Goal: Book appointment/travel/reservation

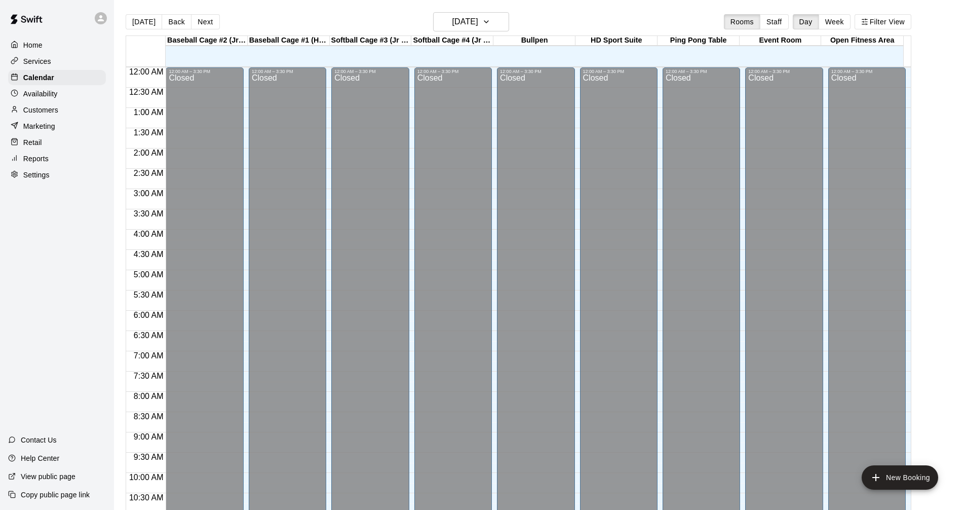
scroll to position [488, 0]
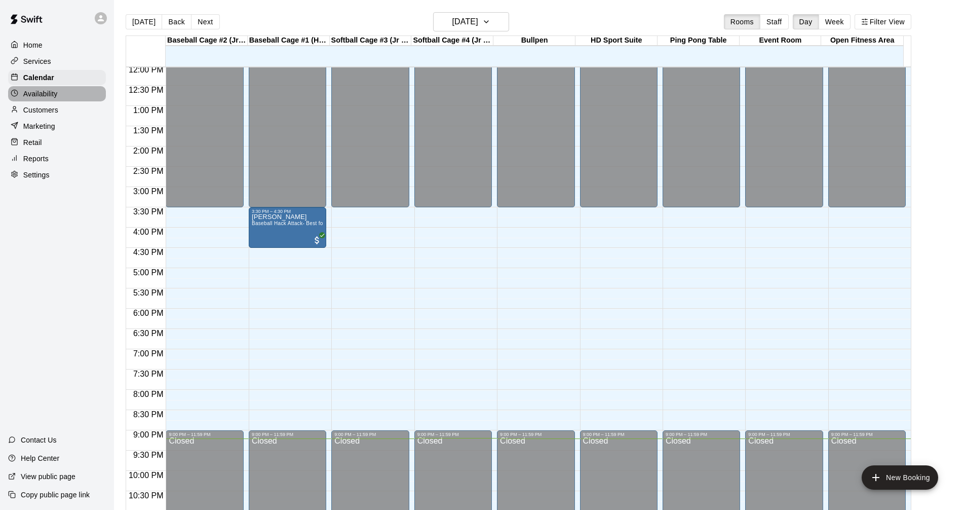
click at [79, 99] on div "Availability" at bounding box center [57, 93] width 98 height 15
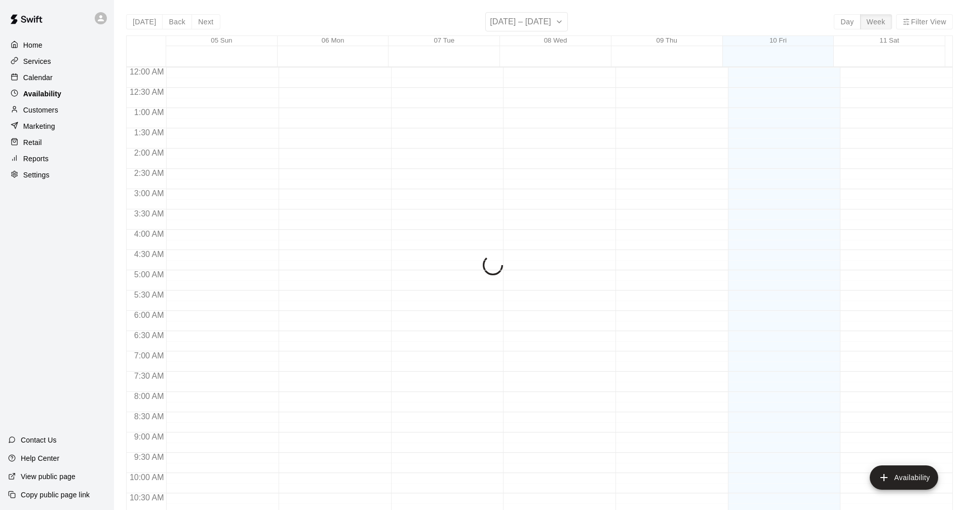
scroll to position [519, 0]
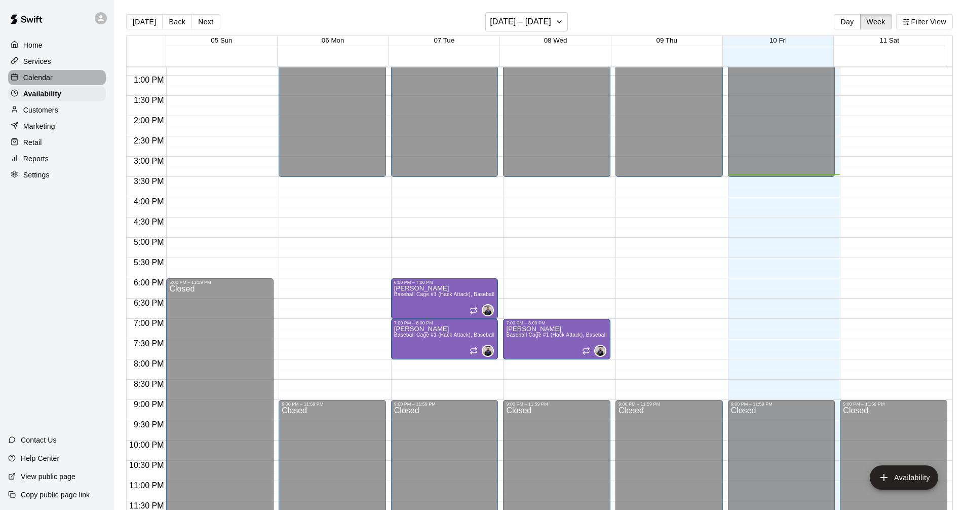
click at [88, 80] on div "Calendar" at bounding box center [57, 77] width 98 height 15
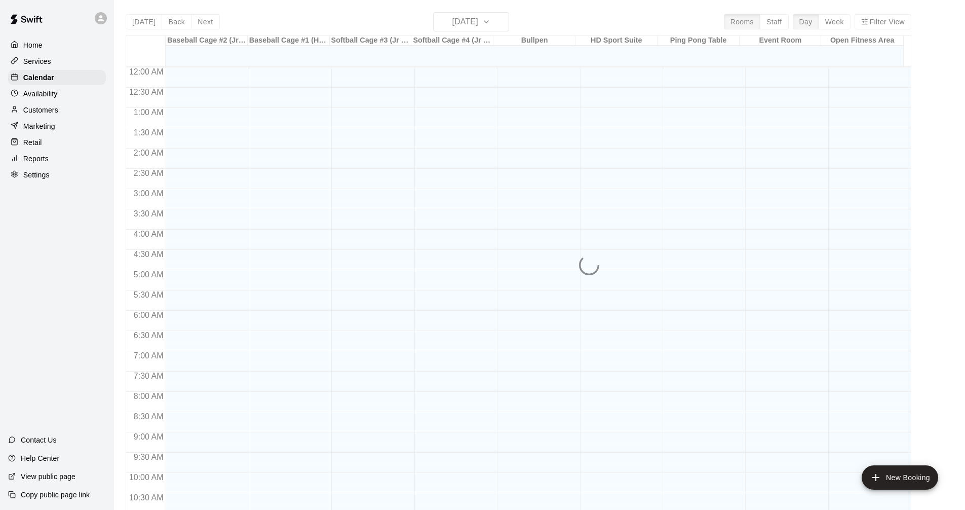
scroll to position [488, 0]
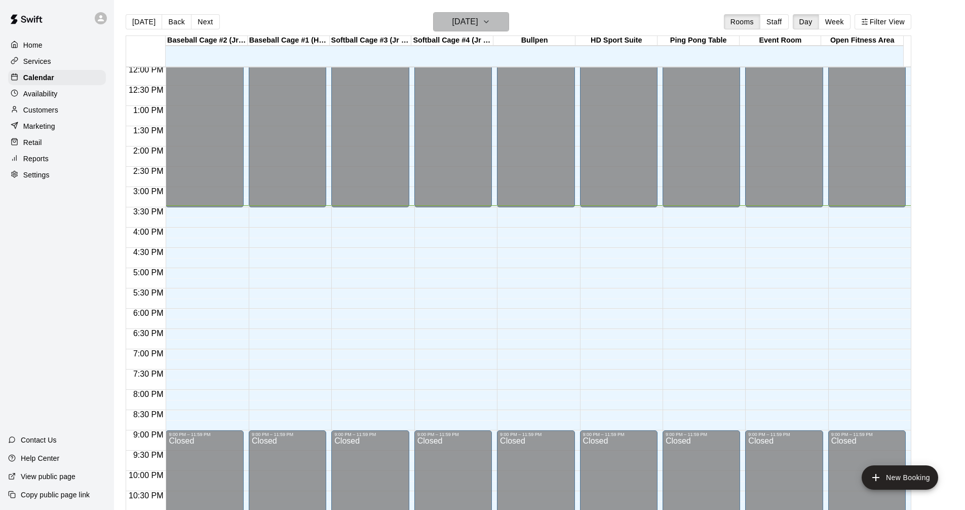
click at [490, 21] on icon "button" at bounding box center [486, 22] width 8 height 12
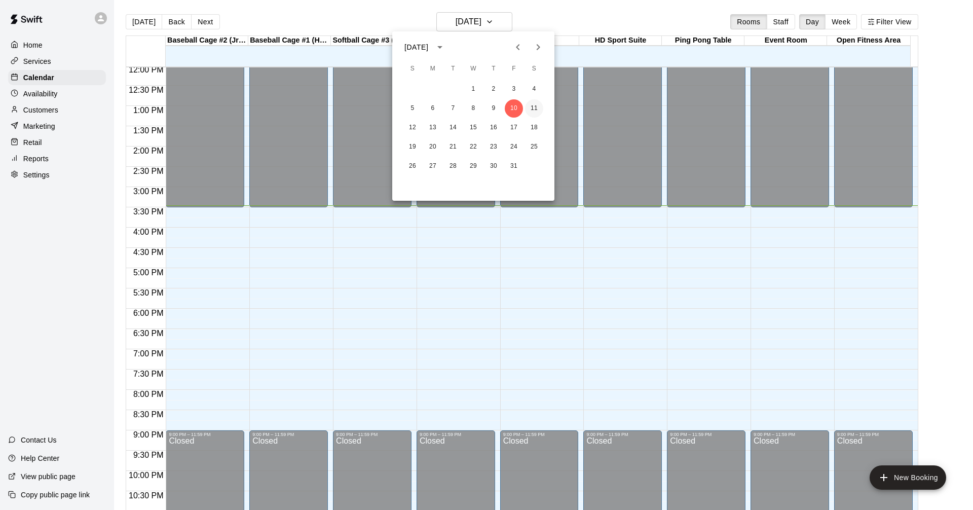
click at [535, 108] on button "11" at bounding box center [534, 108] width 18 height 18
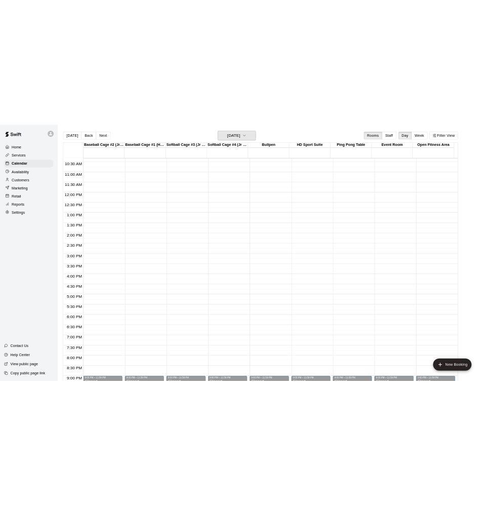
scroll to position [336, 0]
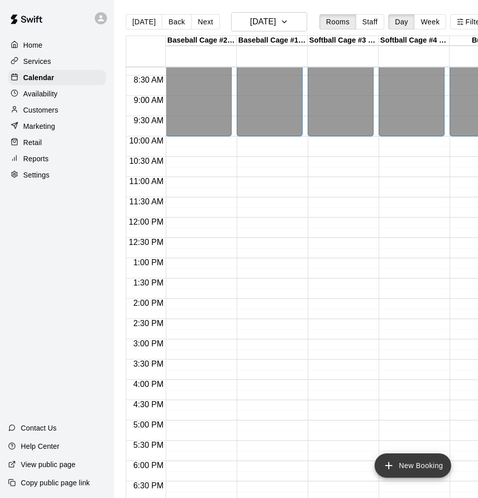
click at [386, 468] on icon "add" at bounding box center [389, 465] width 12 height 12
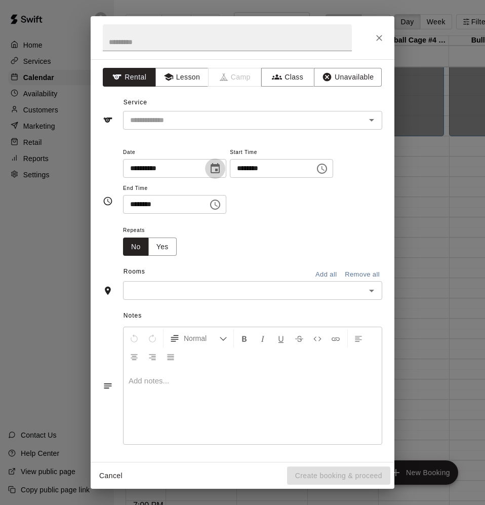
click at [217, 165] on button "Choose date, selected date is Oct 11, 2025" at bounding box center [215, 169] width 20 height 20
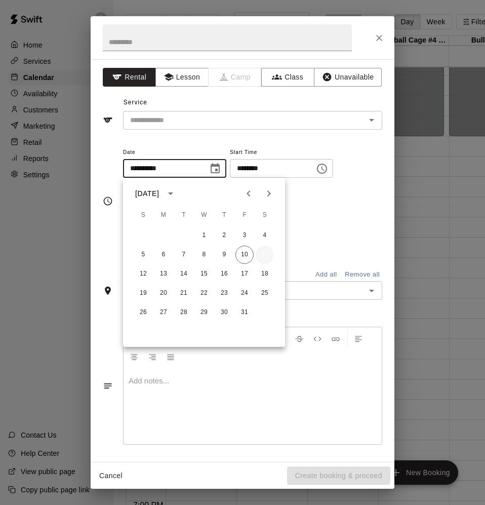
click at [262, 254] on button "11" at bounding box center [265, 255] width 18 height 18
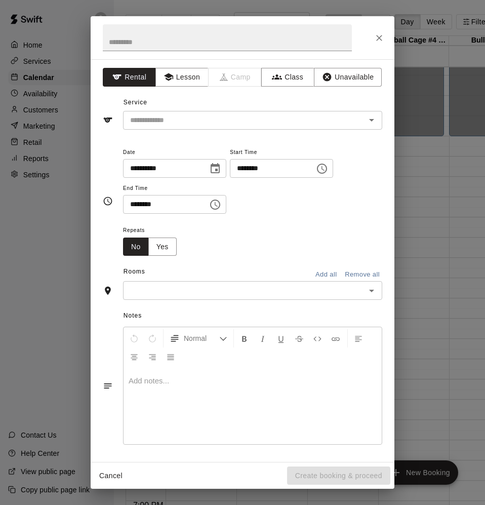
click at [328, 167] on icon "Choose time, selected time is 3:00 PM" at bounding box center [322, 169] width 12 height 12
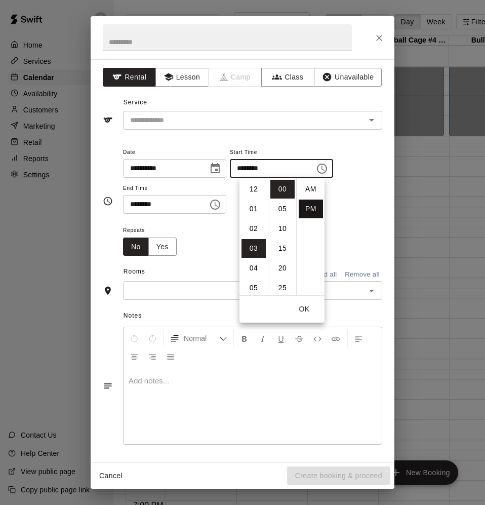
scroll to position [18, 0]
click at [257, 247] on li "11" at bounding box center [254, 246] width 24 height 19
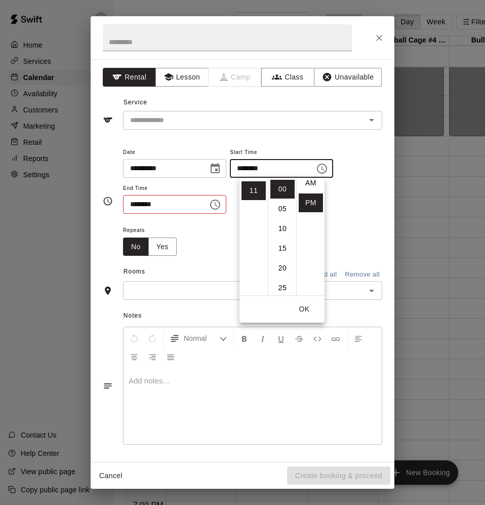
scroll to position [0, 0]
click at [312, 189] on li "AM" at bounding box center [311, 189] width 24 height 19
type input "********"
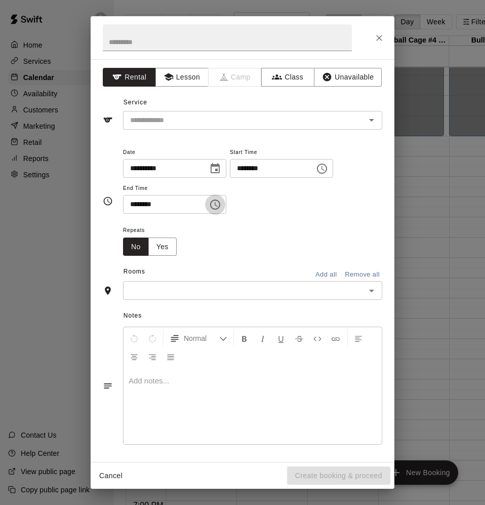
click at [221, 205] on icon "Choose time, selected time is 3:30 PM" at bounding box center [215, 205] width 12 height 12
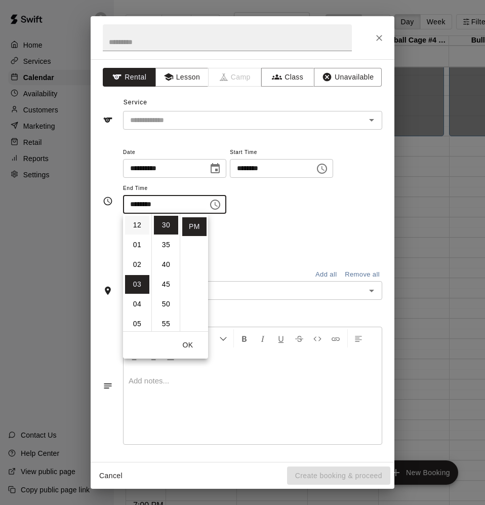
click at [138, 225] on li "12" at bounding box center [137, 225] width 24 height 19
click at [163, 218] on li "00" at bounding box center [166, 225] width 24 height 19
type input "********"
click at [373, 236] on div "Repeats No Yes" at bounding box center [252, 240] width 259 height 32
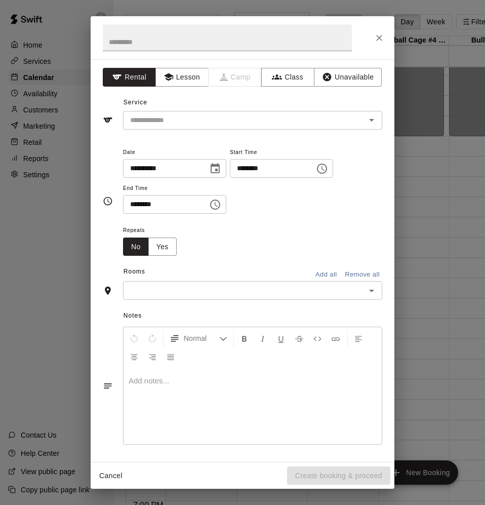
click at [366, 289] on icon "Open" at bounding box center [372, 291] width 12 height 12
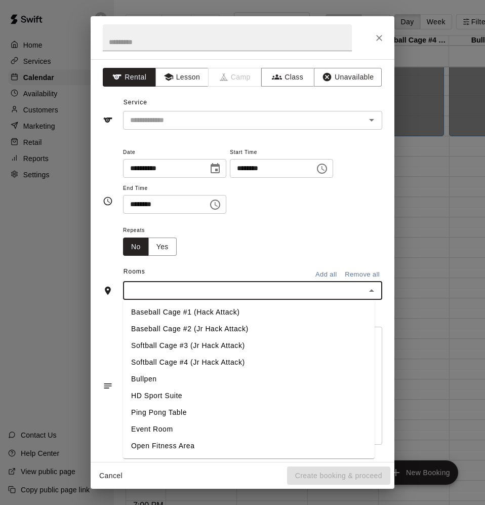
click at [270, 326] on li "Baseball Cage #2 (Jr Hack Attack)" at bounding box center [249, 329] width 252 height 17
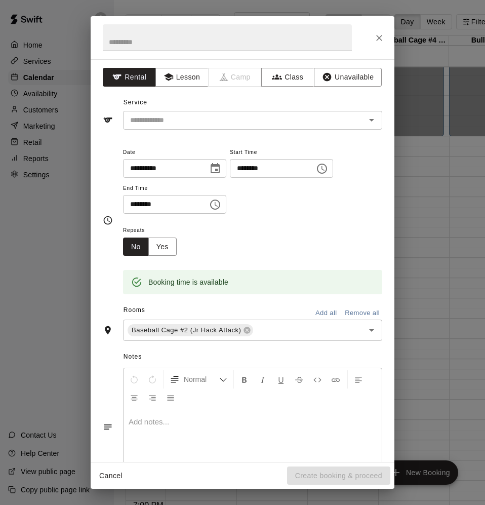
click at [314, 243] on div "Repeats No Yes" at bounding box center [252, 240] width 259 height 32
click at [366, 115] on icon "Open" at bounding box center [372, 120] width 12 height 12
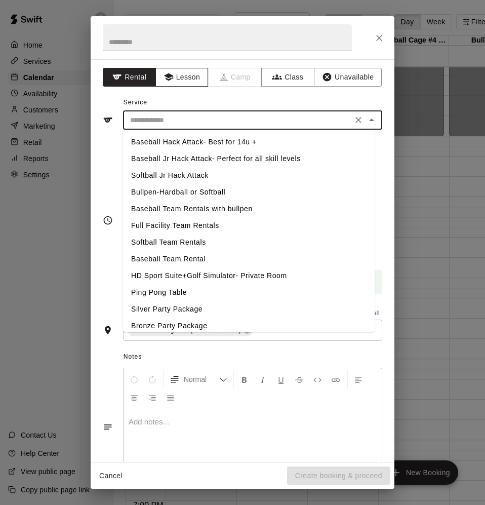
click at [188, 68] on button "Lesson" at bounding box center [182, 77] width 53 height 19
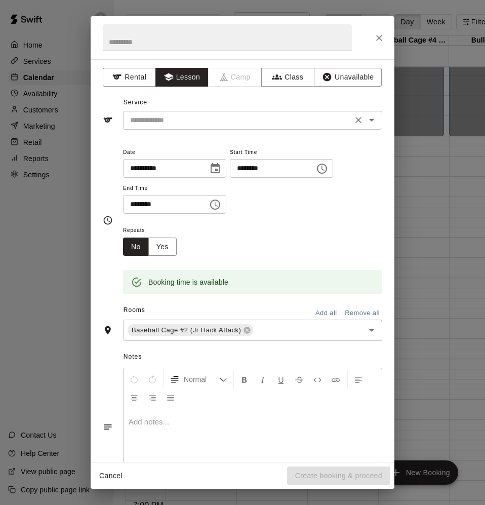
click at [368, 121] on icon "Open" at bounding box center [372, 120] width 12 height 12
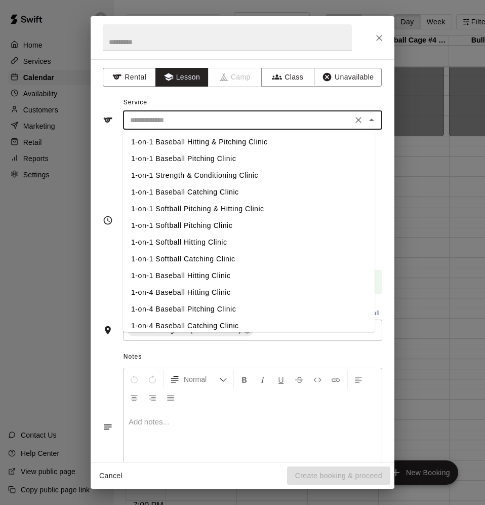
click at [244, 142] on li "1-on-1 Baseball Hitting & Pitching Clinic" at bounding box center [249, 142] width 252 height 17
type input "**********"
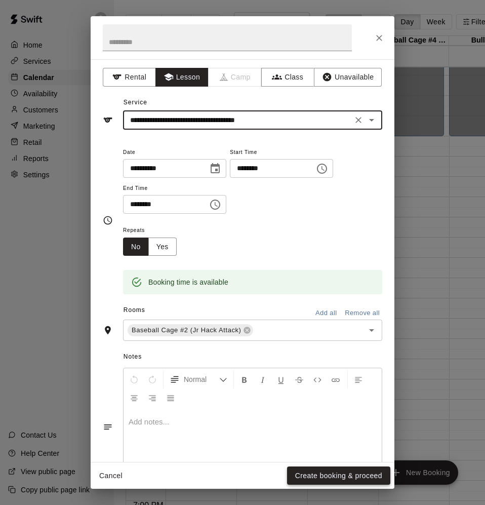
click at [345, 476] on button "Create booking & proceed" at bounding box center [338, 476] width 103 height 19
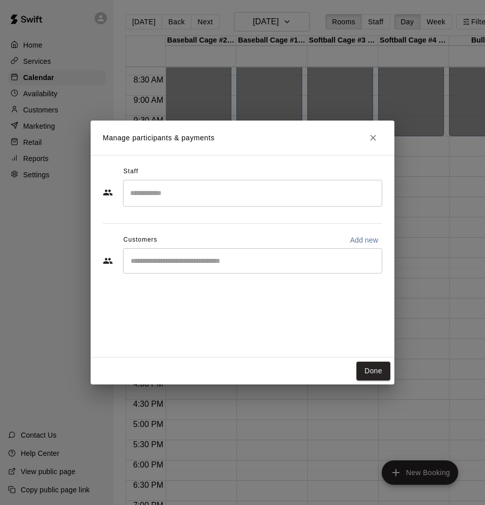
click at [349, 253] on div "​" at bounding box center [252, 260] width 259 height 25
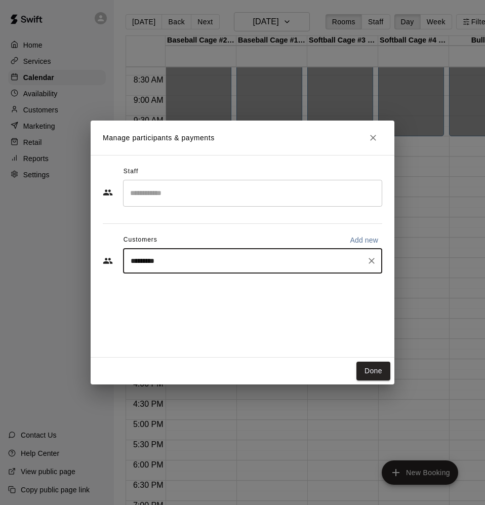
type input "**********"
click at [199, 290] on div "[PERSON_NAME] [EMAIL_ADDRESS][PERSON_NAME][DOMAIN_NAME]" at bounding box center [232, 290] width 161 height 22
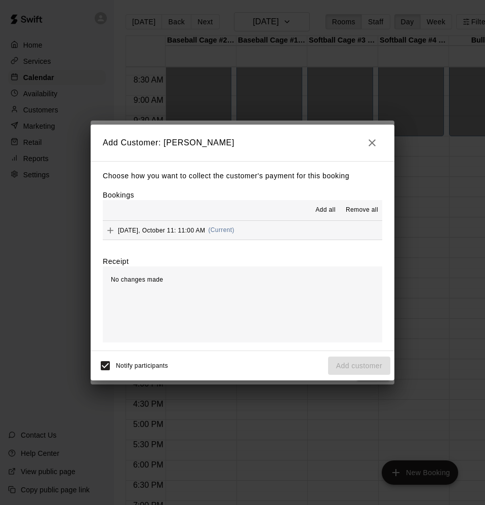
click at [266, 231] on button "[DATE], October 11: 11:00 AM (Current)" at bounding box center [243, 230] width 280 height 19
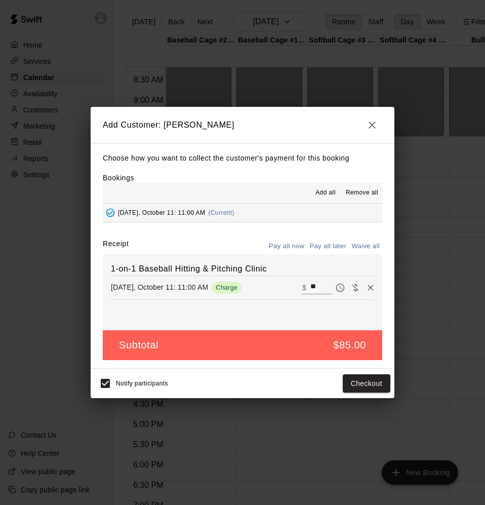
click at [337, 244] on button "Pay all later" at bounding box center [329, 247] width 42 height 16
click at [353, 387] on button "Add customer" at bounding box center [359, 383] width 62 height 19
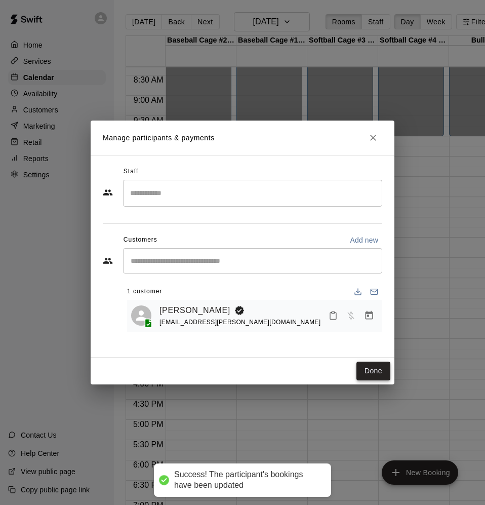
click at [379, 373] on button "Done" at bounding box center [374, 371] width 34 height 19
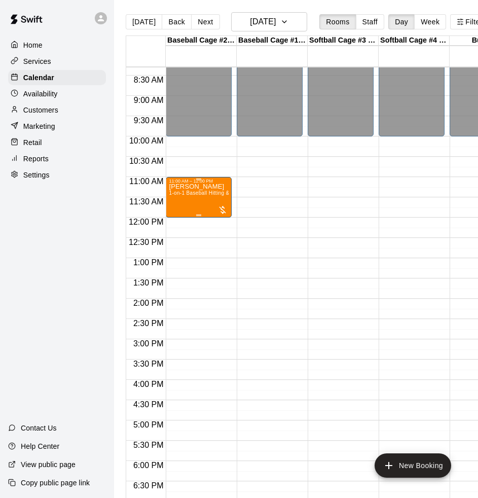
click at [197, 191] on div "[PERSON_NAME] 1-on-1 Baseball Hitting & Pitching Clinic" at bounding box center [199, 432] width 60 height 498
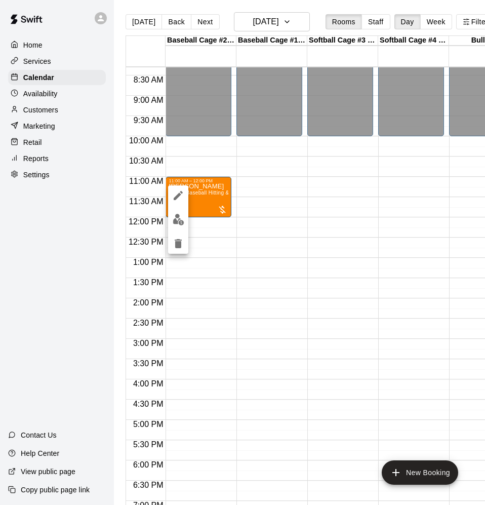
click at [180, 199] on icon "edit" at bounding box center [178, 196] width 12 height 12
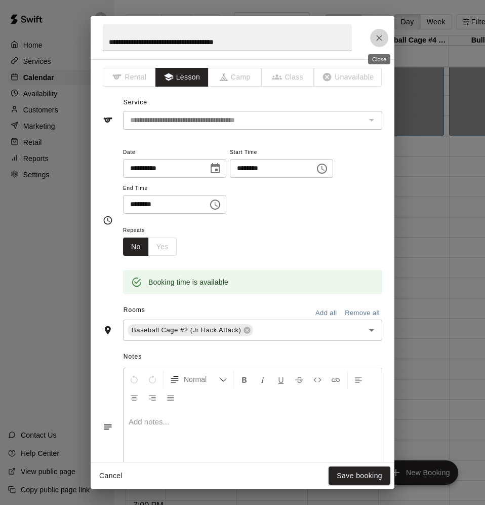
click at [376, 39] on icon "Close" at bounding box center [379, 38] width 10 height 10
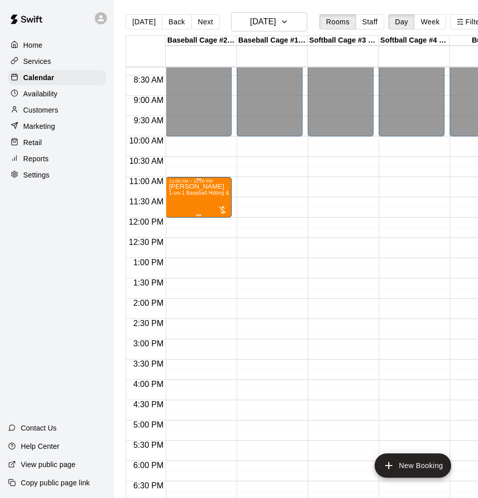
click at [199, 203] on div "[PERSON_NAME] 1-on-1 Baseball Hitting & Pitching Clinic" at bounding box center [199, 432] width 60 height 498
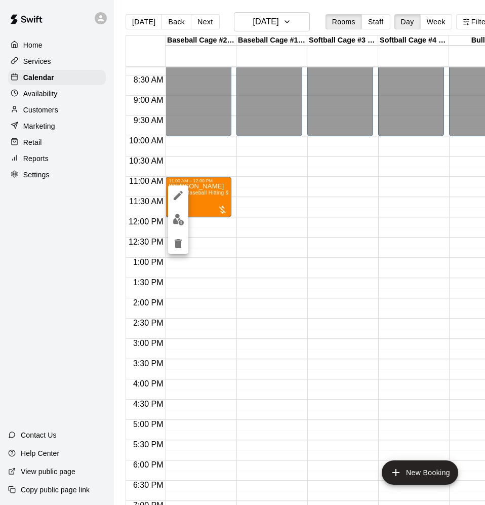
click at [177, 217] on img "edit" at bounding box center [179, 220] width 12 height 12
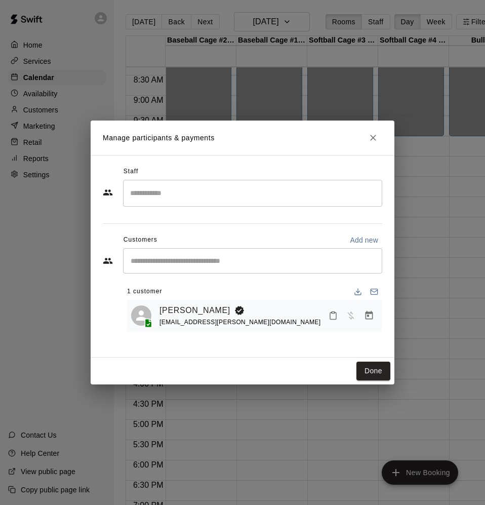
click at [277, 203] on div "​" at bounding box center [252, 193] width 259 height 27
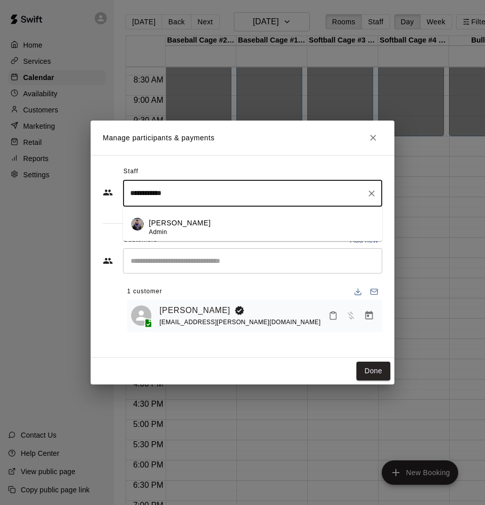
click at [225, 223] on div "[PERSON_NAME] Admin" at bounding box center [261, 228] width 225 height 20
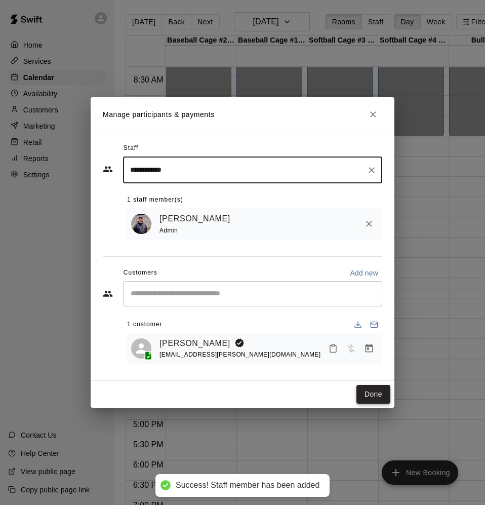
type input "**********"
click at [367, 396] on button "Done" at bounding box center [374, 394] width 34 height 19
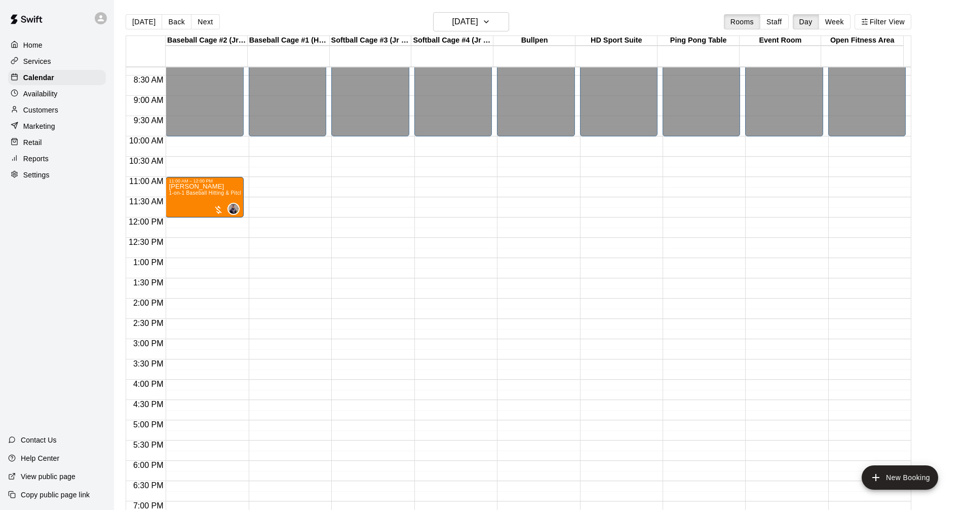
click at [492, 35] on div "[DATE] Back [DATE][DATE] Rooms Staff Day Week Filter View" at bounding box center [519, 23] width 786 height 23
click at [499, 18] on button "[DATE]" at bounding box center [471, 21] width 76 height 19
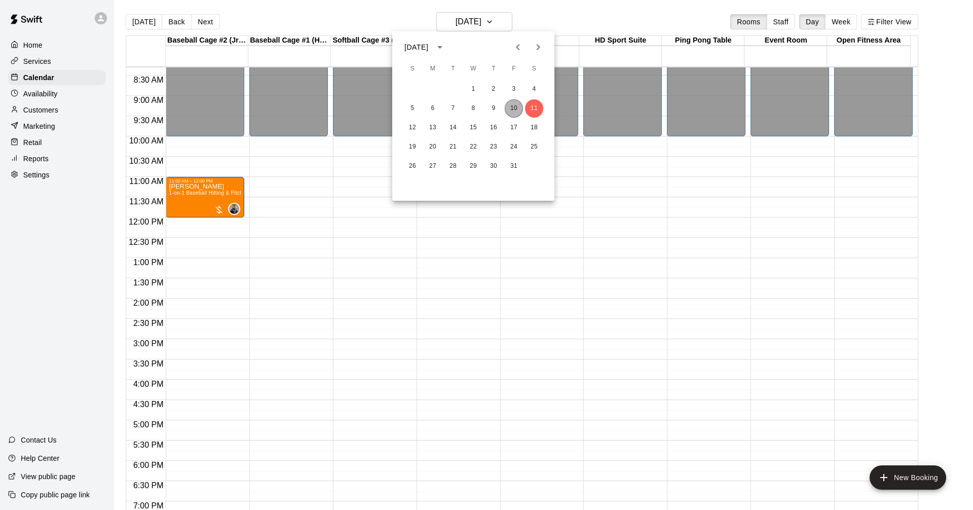
click at [513, 104] on button "10" at bounding box center [514, 108] width 18 height 18
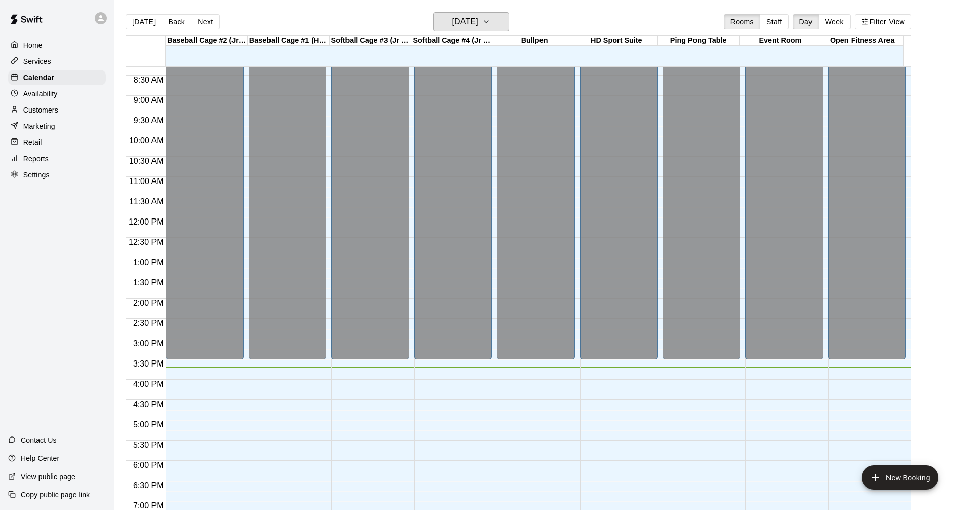
scroll to position [520, 0]
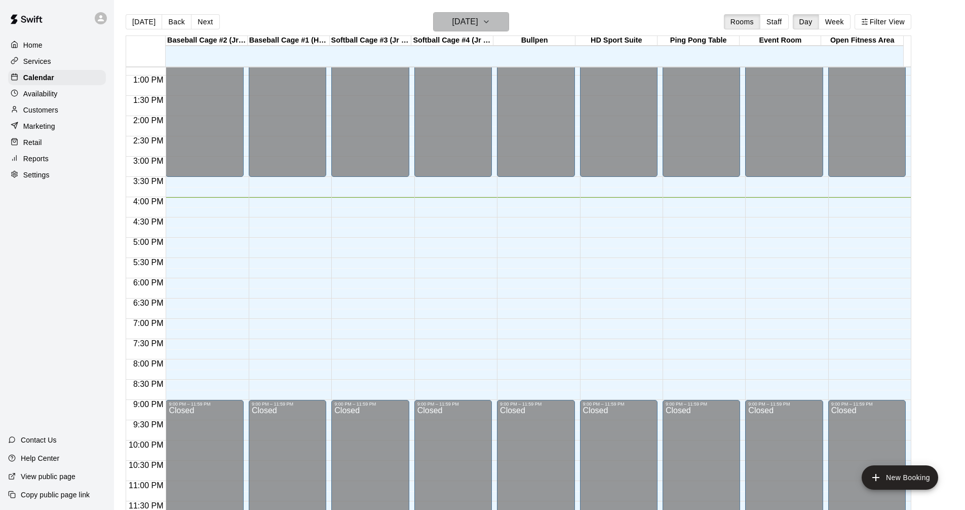
click at [492, 22] on button "[DATE]" at bounding box center [471, 21] width 76 height 19
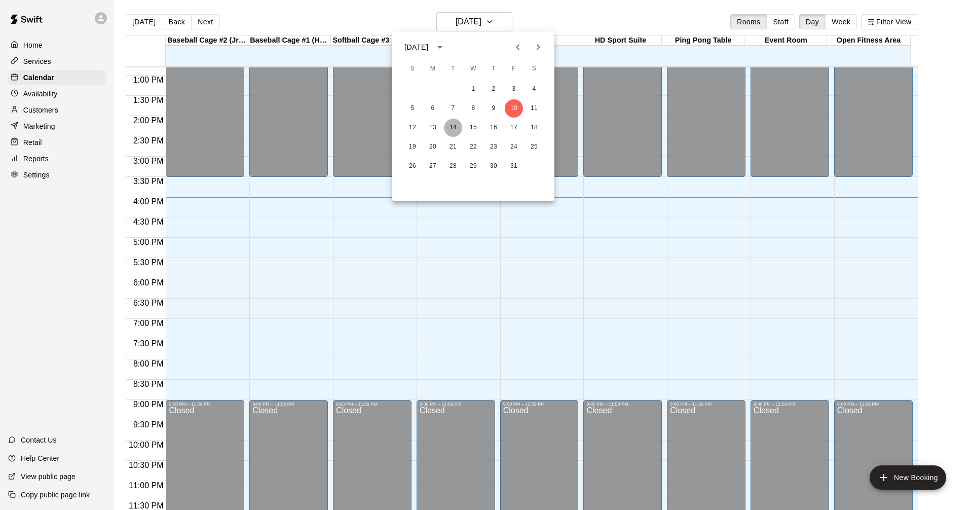
click at [455, 127] on button "14" at bounding box center [453, 128] width 18 height 18
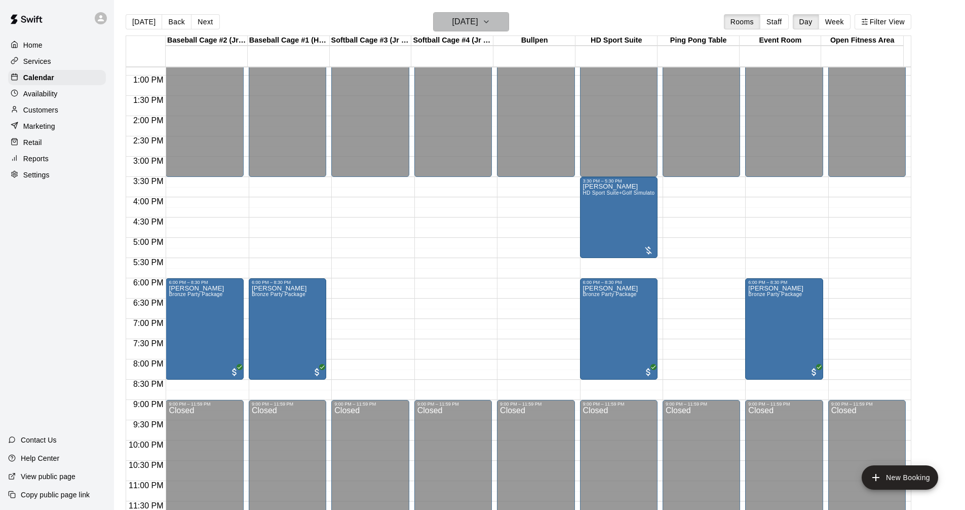
click at [462, 23] on h6 "[DATE]" at bounding box center [465, 22] width 26 height 14
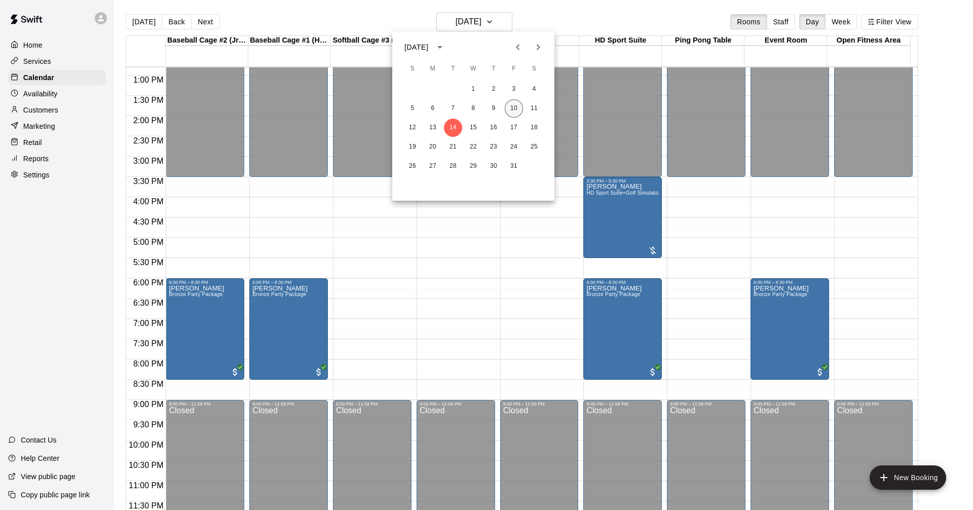
click at [516, 106] on button "10" at bounding box center [514, 108] width 18 height 18
